Goal: Share content: Share content

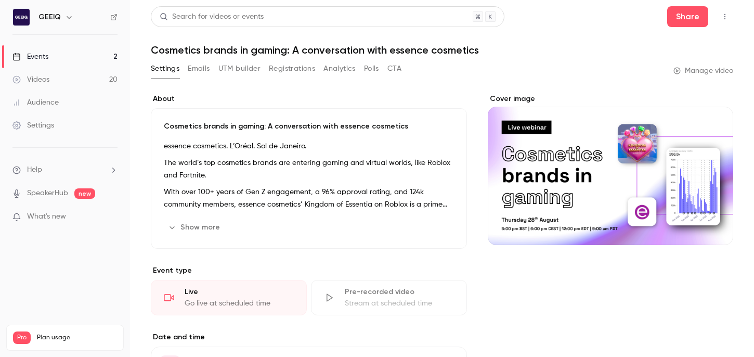
click at [68, 73] on link "Videos 20" at bounding box center [65, 79] width 130 height 23
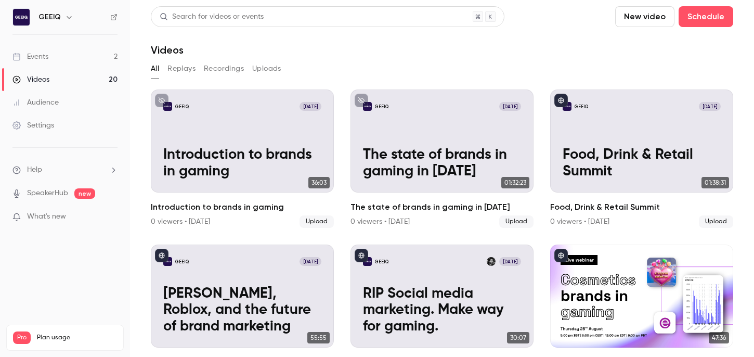
click at [174, 70] on button "Replays" at bounding box center [181, 68] width 28 height 17
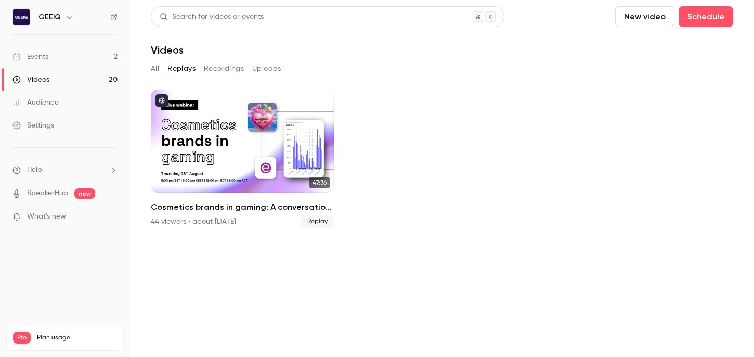
click at [229, 71] on button "Recordings" at bounding box center [224, 68] width 40 height 17
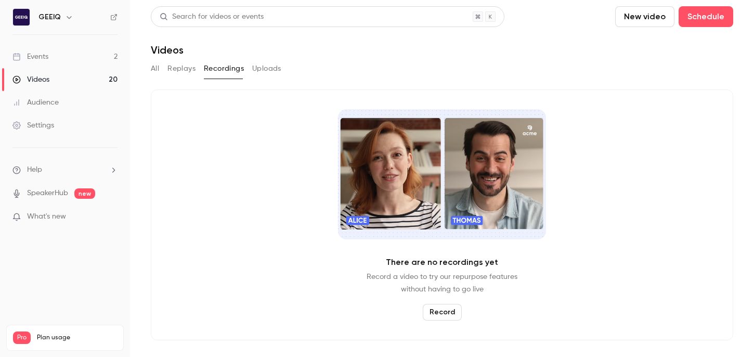
click at [155, 67] on button "All" at bounding box center [155, 68] width 8 height 17
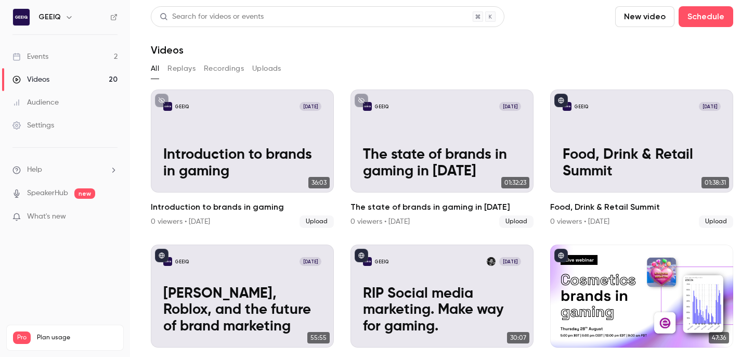
drag, startPoint x: 71, startPoint y: 52, endPoint x: 105, endPoint y: 59, distance: 34.0
click at [71, 52] on link "Events 2" at bounding box center [65, 56] width 130 height 23
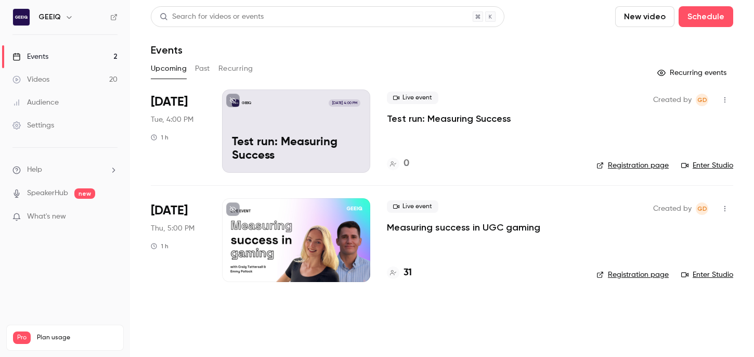
click at [473, 118] on p "Test run: Measuring Success" at bounding box center [449, 118] width 124 height 12
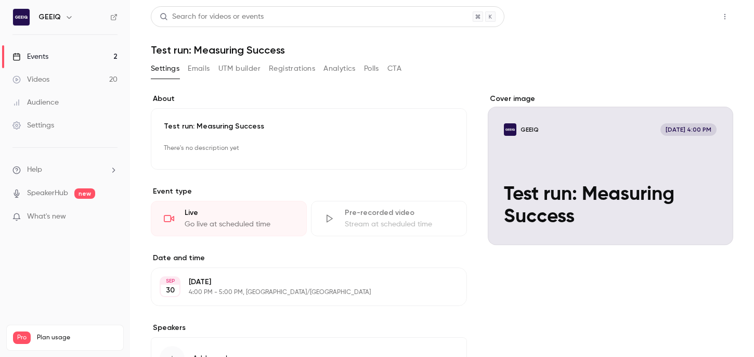
click at [683, 14] on button "Share" at bounding box center [687, 16] width 41 height 21
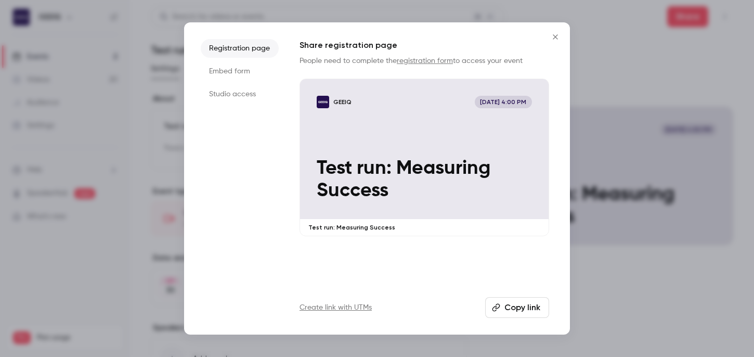
click at [257, 87] on li "Studio access" at bounding box center [240, 94] width 78 height 19
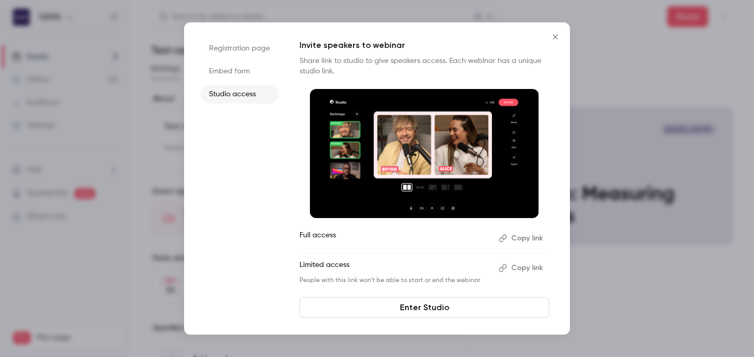
click at [524, 268] on button "Copy link" at bounding box center [522, 267] width 55 height 17
click at [526, 239] on button "Copy link" at bounding box center [522, 238] width 55 height 17
click at [554, 35] on icon "Close" at bounding box center [555, 37] width 12 height 8
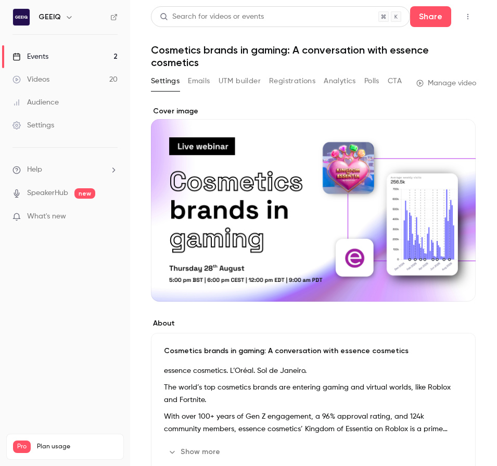
click at [53, 60] on link "Events 2" at bounding box center [65, 56] width 130 height 23
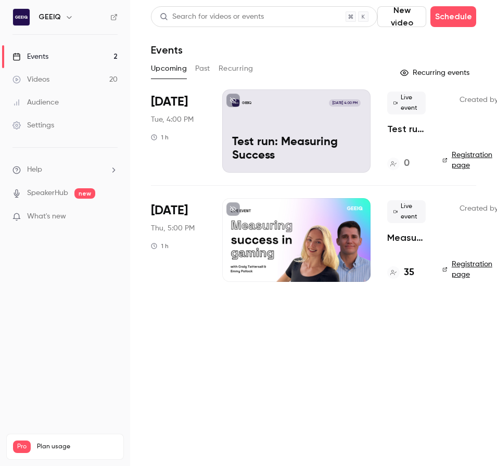
click at [294, 128] on div "GEEIQ Sep 30, 4:00 PM Test run: Measuring Success" at bounding box center [296, 130] width 148 height 83
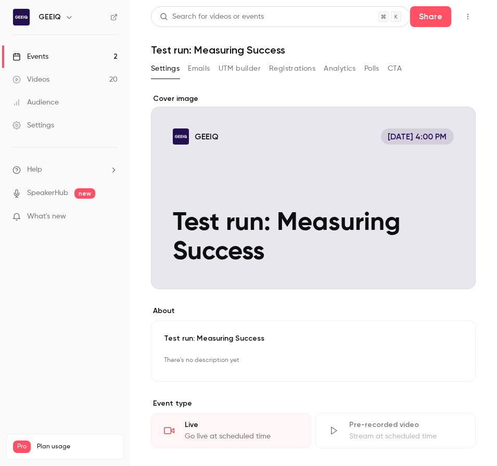
click at [468, 20] on button "button" at bounding box center [467, 16] width 17 height 17
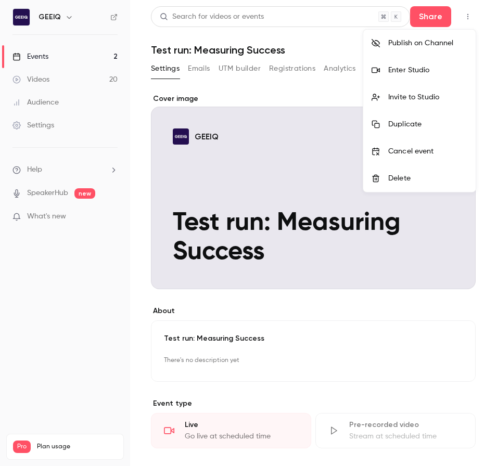
click at [466, 15] on div at bounding box center [248, 233] width 497 height 466
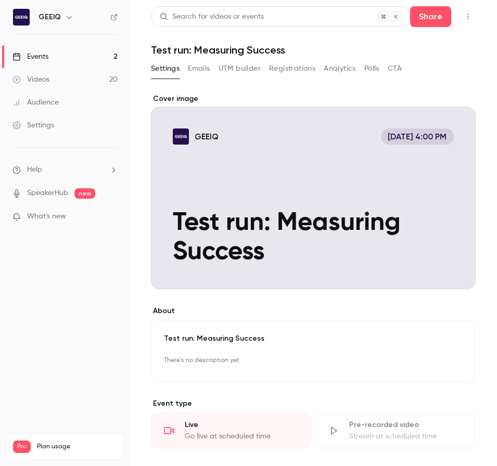
click at [465, 17] on icon "button" at bounding box center [467, 16] width 8 height 7
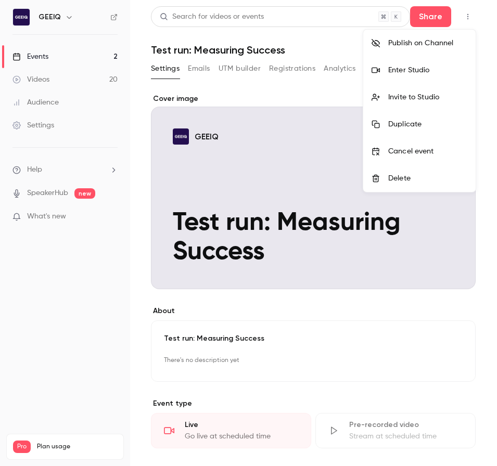
click at [470, 16] on div at bounding box center [248, 233] width 497 height 466
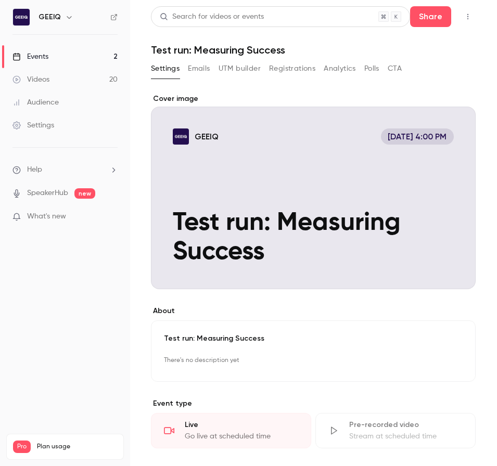
click at [470, 16] on icon "button" at bounding box center [467, 16] width 8 height 7
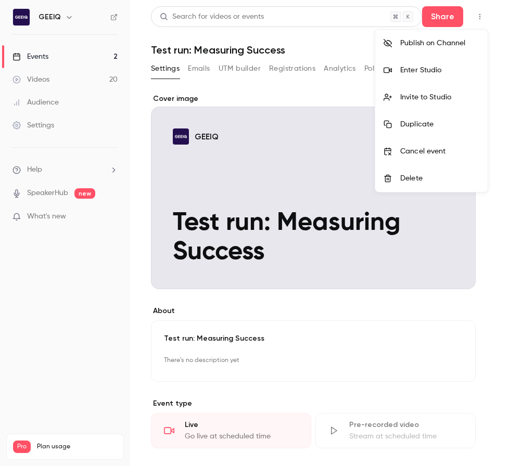
click at [479, 20] on div at bounding box center [254, 233] width 509 height 466
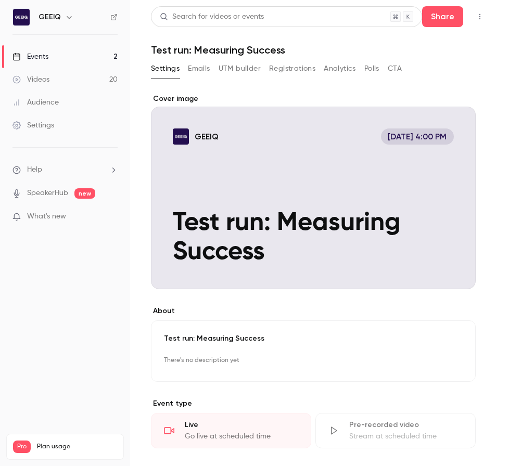
click at [477, 17] on icon "button" at bounding box center [479, 16] width 8 height 7
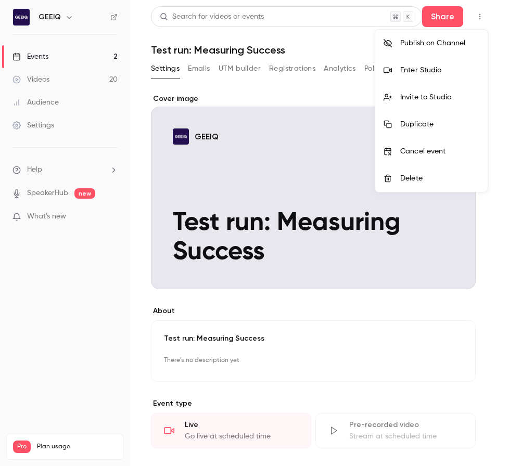
click at [477, 17] on div at bounding box center [254, 233] width 509 height 466
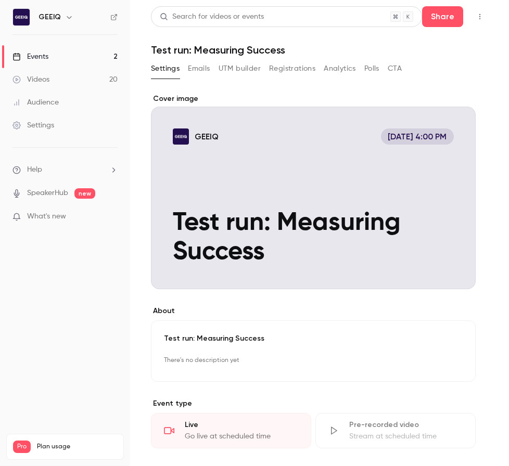
click at [484, 18] on button "button" at bounding box center [479, 16] width 17 height 17
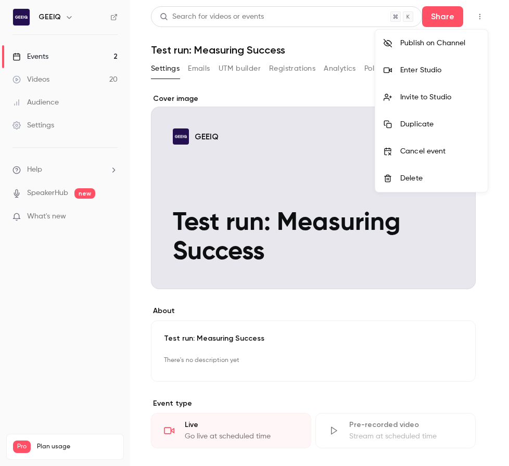
click at [484, 18] on div at bounding box center [254, 233] width 509 height 466
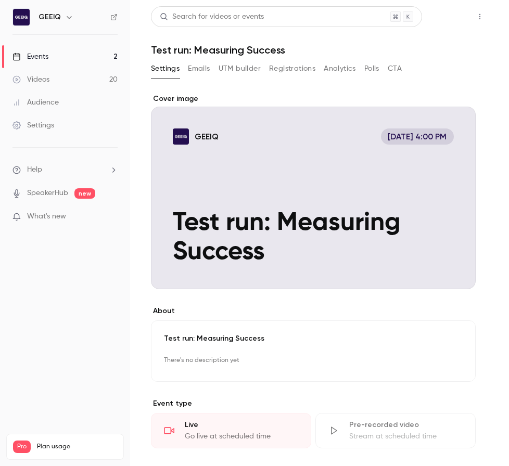
click at [450, 12] on button "Share" at bounding box center [442, 16] width 41 height 21
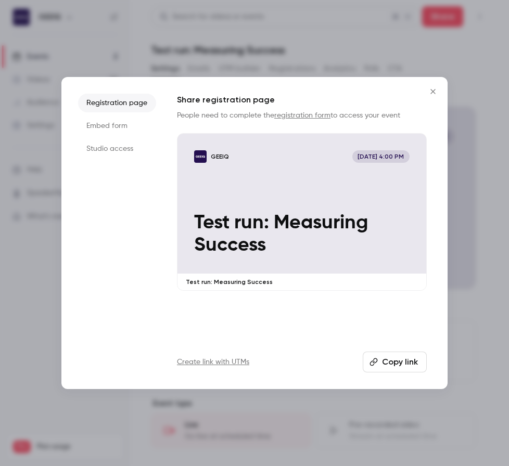
click at [432, 90] on icon "Close" at bounding box center [432, 91] width 5 height 5
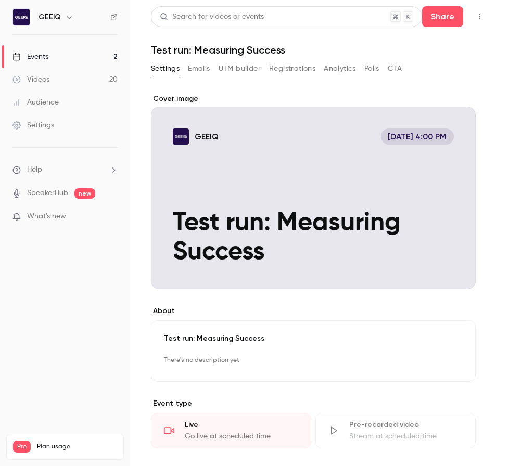
click at [478, 9] on button "button" at bounding box center [479, 16] width 17 height 17
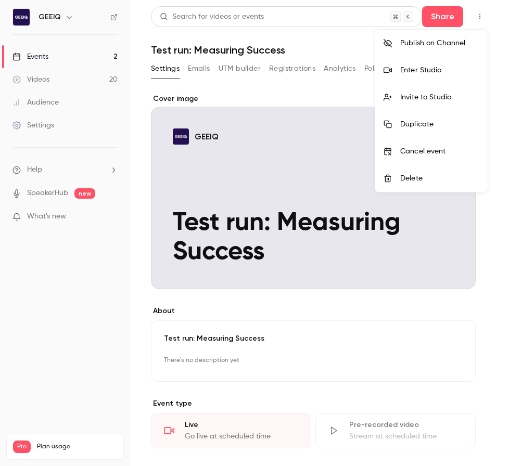
drag, startPoint x: 423, startPoint y: 9, endPoint x: 433, endPoint y: 12, distance: 10.4
click at [424, 10] on div at bounding box center [254, 233] width 509 height 466
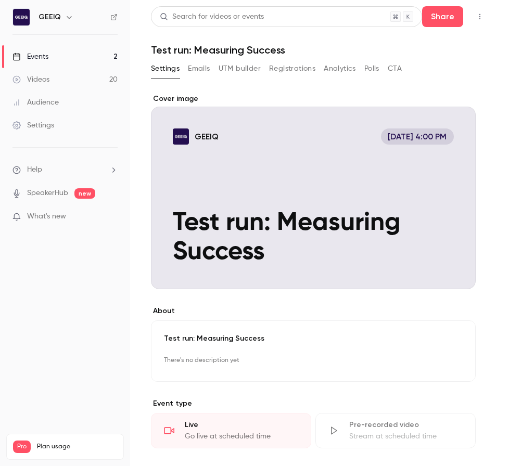
click at [433, 12] on button "Share" at bounding box center [442, 16] width 41 height 21
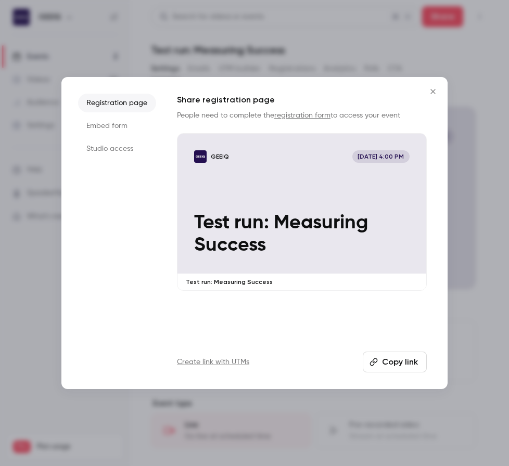
click at [387, 357] on button "Copy link" at bounding box center [394, 362] width 64 height 21
click at [37, 342] on div at bounding box center [254, 233] width 509 height 466
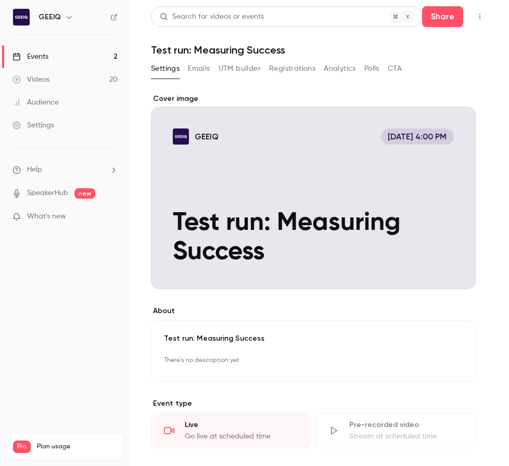
click at [28, 342] on nav "GEEIQ Events 2 Videos 20 Audience Settings Help SpeakerHub new What's new Pro P…" at bounding box center [65, 233] width 130 height 466
click at [199, 51] on h1 "Test run: Measuring Success" at bounding box center [319, 50] width 337 height 12
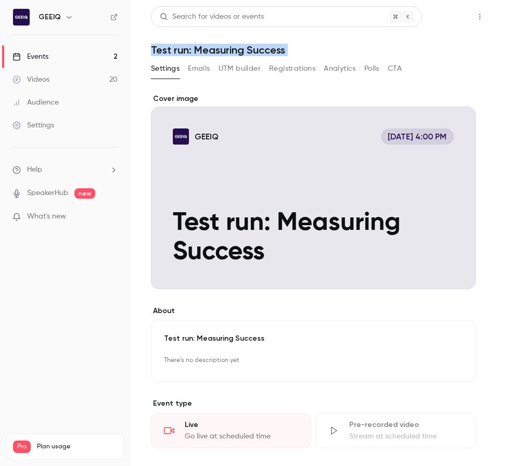
click at [448, 14] on button "Share" at bounding box center [442, 16] width 41 height 21
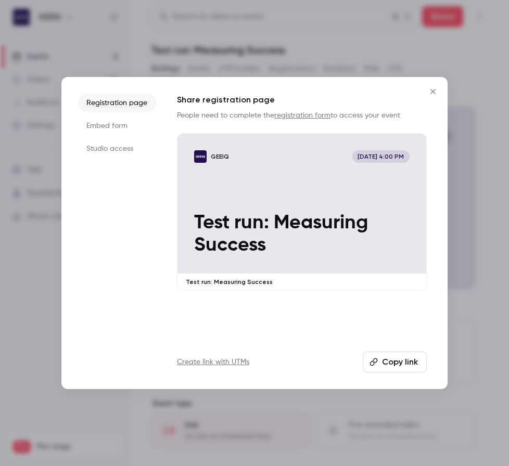
click at [131, 145] on li "Studio access" at bounding box center [117, 148] width 78 height 19
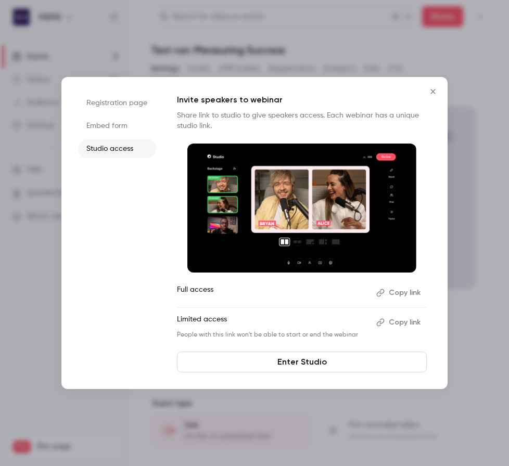
click at [398, 287] on button "Copy link" at bounding box center [399, 292] width 55 height 17
click at [162, 67] on div at bounding box center [254, 233] width 509 height 466
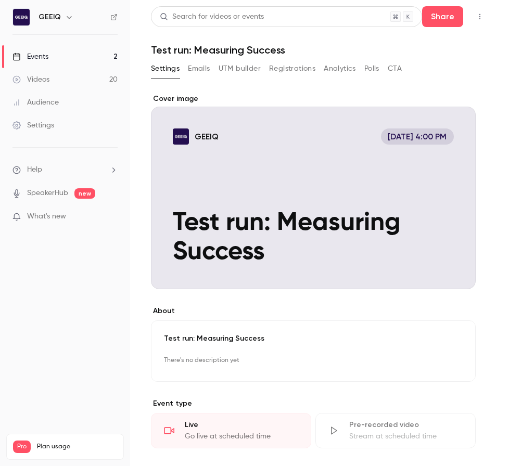
scroll to position [6, 0]
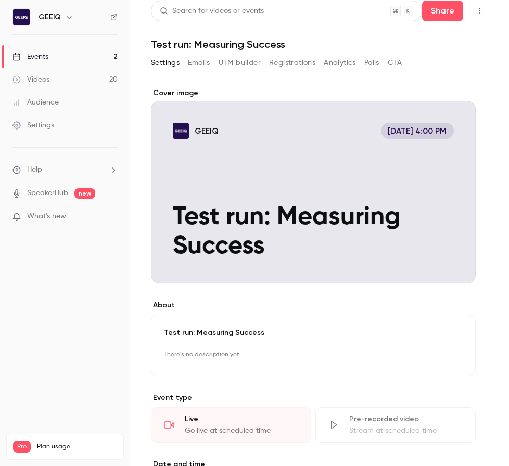
click at [88, 81] on link "Videos 20" at bounding box center [65, 79] width 130 height 23
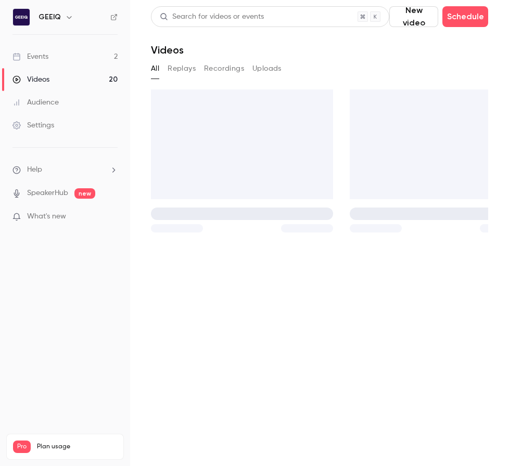
click at [79, 50] on link "Events 2" at bounding box center [65, 56] width 130 height 23
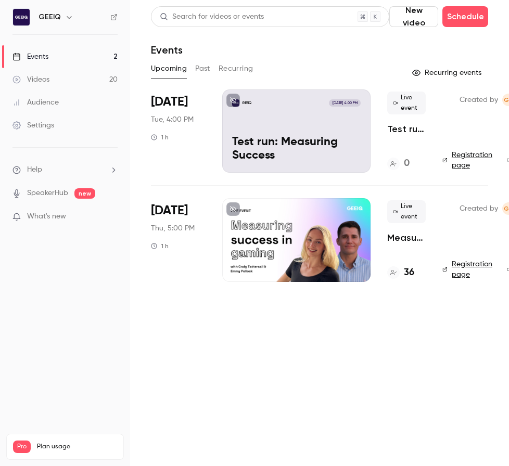
click at [408, 241] on p "Measuring success in UGC gaming" at bounding box center [406, 237] width 38 height 12
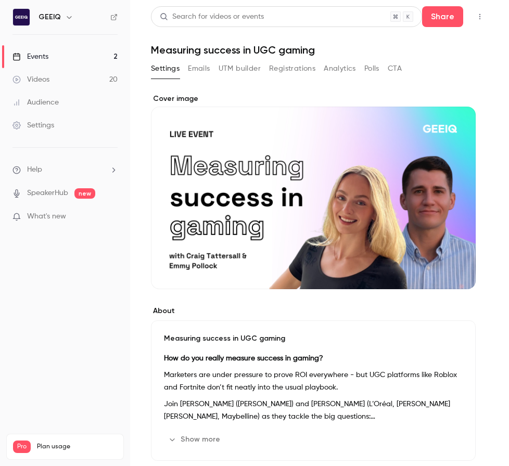
click at [204, 69] on button "Emails" at bounding box center [199, 68] width 22 height 17
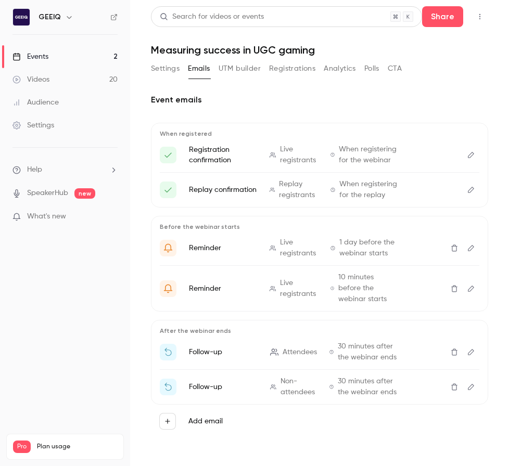
click at [232, 69] on button "UTM builder" at bounding box center [239, 68] width 42 height 17
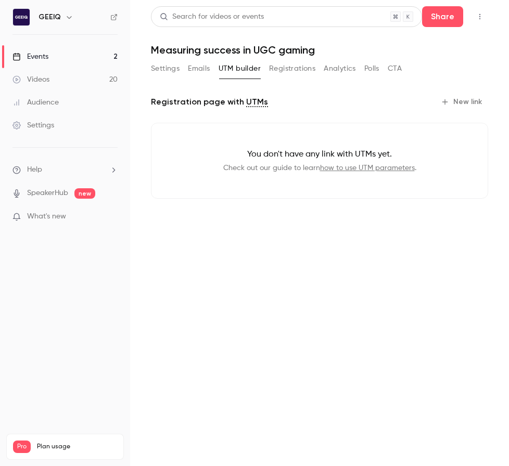
click at [295, 69] on button "Registrations" at bounding box center [292, 68] width 46 height 17
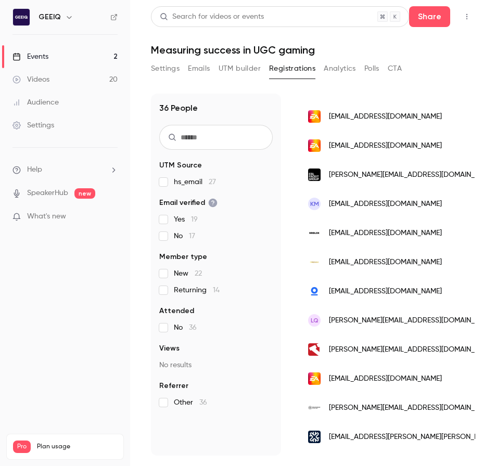
scroll to position [398, 0]
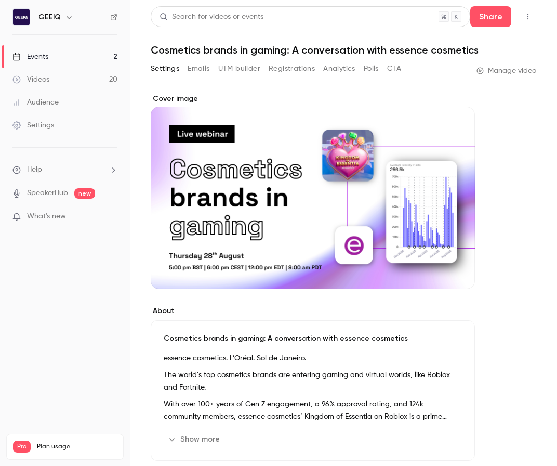
click at [38, 81] on div "Videos" at bounding box center [30, 79] width 37 height 10
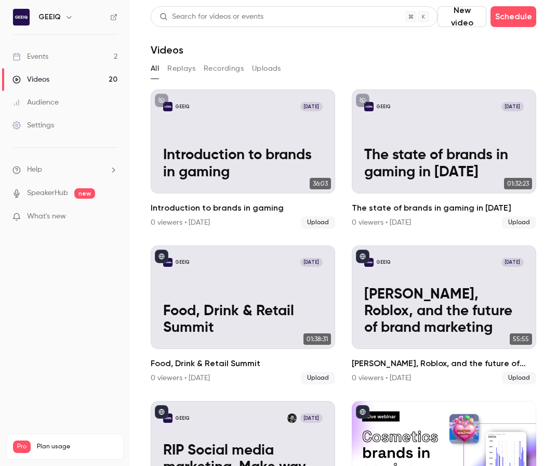
click at [56, 57] on link "Events 2" at bounding box center [65, 56] width 130 height 23
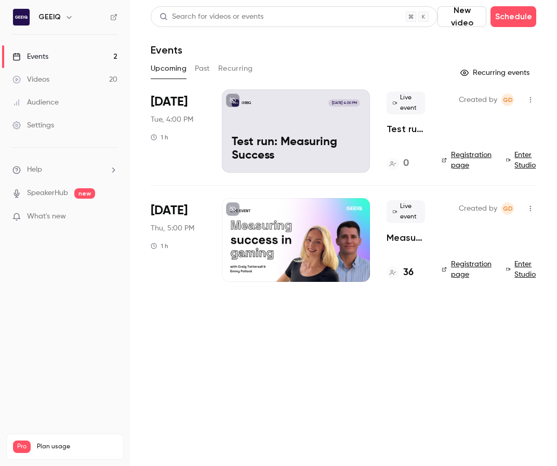
click at [393, 129] on p "Test run: Measuring Success" at bounding box center [406, 129] width 38 height 12
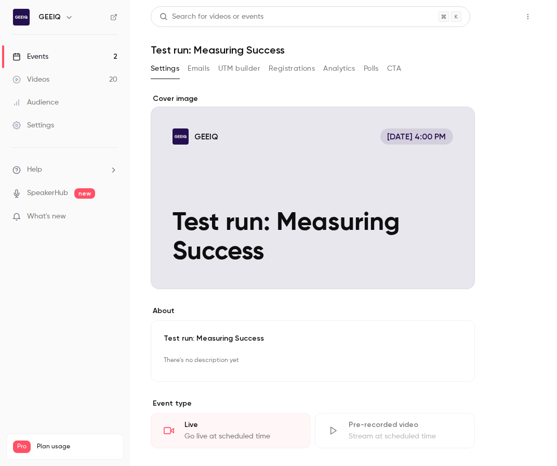
click at [506, 13] on button "Share" at bounding box center [491, 16] width 41 height 21
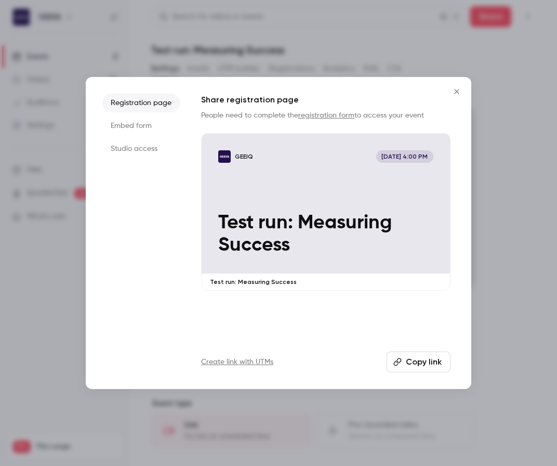
click at [452, 94] on icon "Close" at bounding box center [457, 91] width 12 height 8
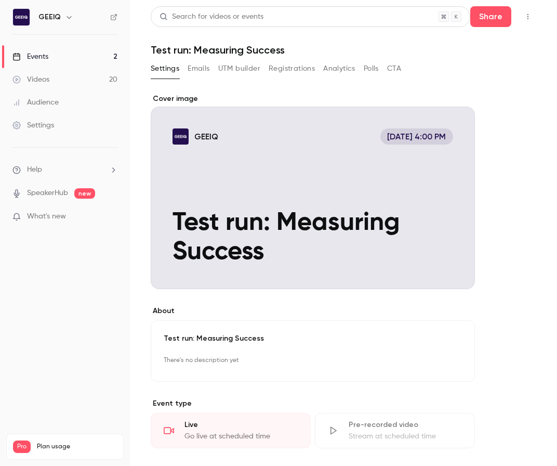
click at [528, 19] on icon "button" at bounding box center [528, 17] width 1 height 6
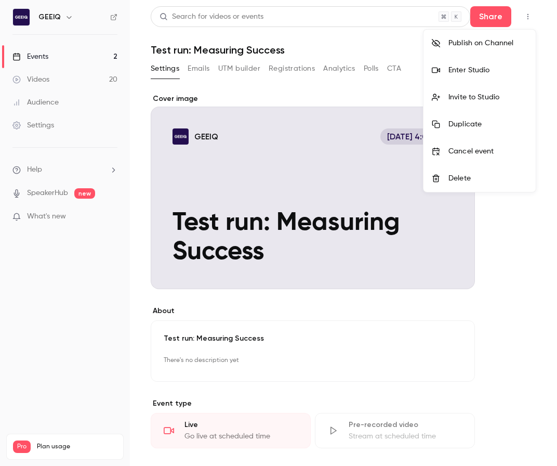
click at [474, 72] on div "Enter Studio" at bounding box center [488, 70] width 79 height 10
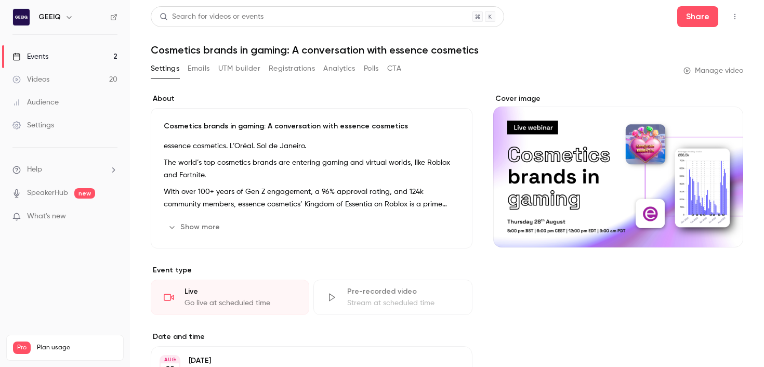
click at [83, 79] on link "Videos 20" at bounding box center [65, 79] width 130 height 23
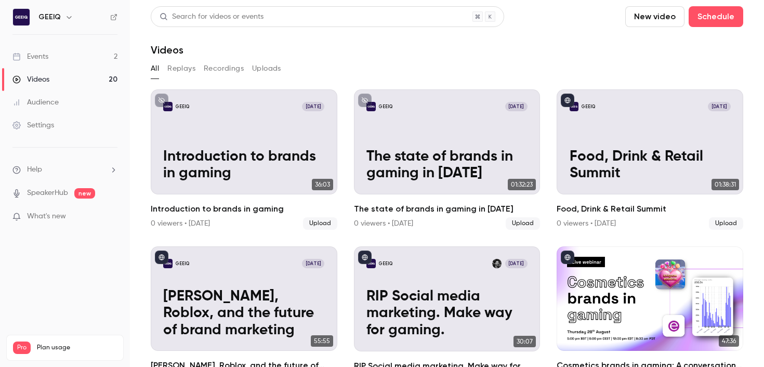
click at [378, 75] on div "All Replays Recordings Uploads" at bounding box center [447, 68] width 593 height 17
click at [60, 60] on link "Events 2" at bounding box center [65, 56] width 130 height 23
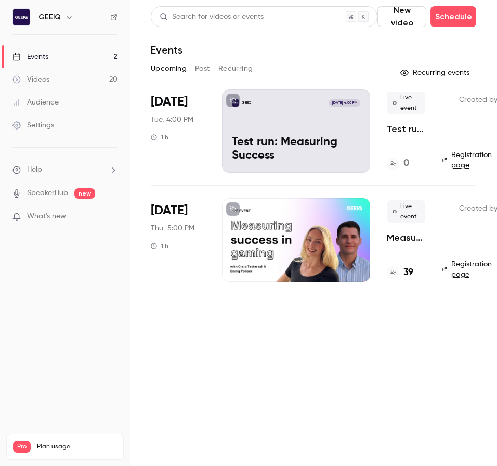
drag, startPoint x: 333, startPoint y: 324, endPoint x: 420, endPoint y: 283, distance: 96.3
click at [333, 324] on main "Search for videos or events New video Schedule Events Upcoming Past Recurring R…" at bounding box center [313, 233] width 367 height 466
drag, startPoint x: 269, startPoint y: 313, endPoint x: 409, endPoint y: 285, distance: 142.0
click at [278, 311] on main "Search for videos or events New video Schedule Events Upcoming Past Recurring R…" at bounding box center [313, 233] width 367 height 466
